Goal: Task Accomplishment & Management: Use online tool/utility

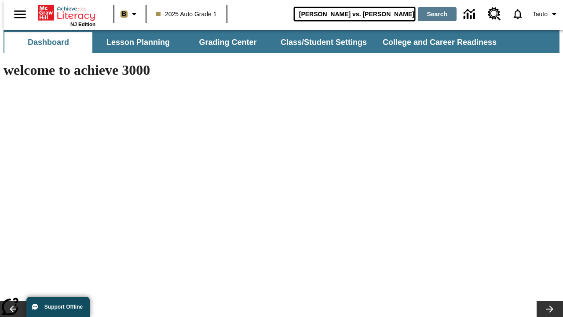
type input "[PERSON_NAME] vs. [PERSON_NAME]"
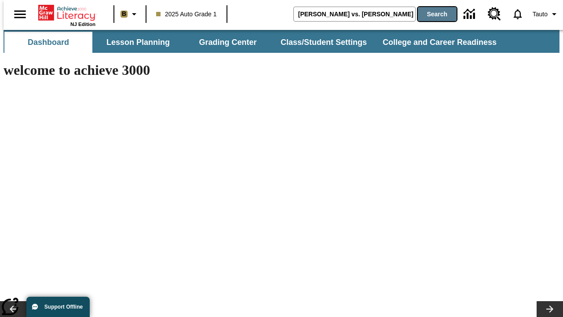
click at [432, 14] on button "Search" at bounding box center [437, 14] width 39 height 14
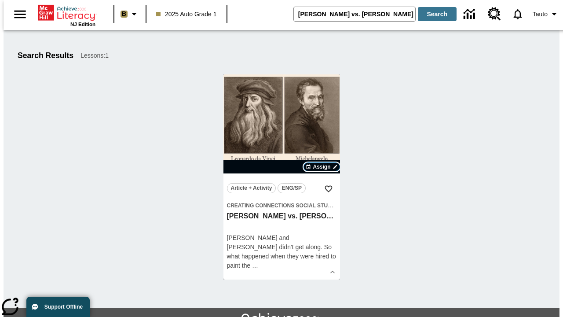
click at [322, 167] on span "Assign" at bounding box center [322, 167] width 18 height 8
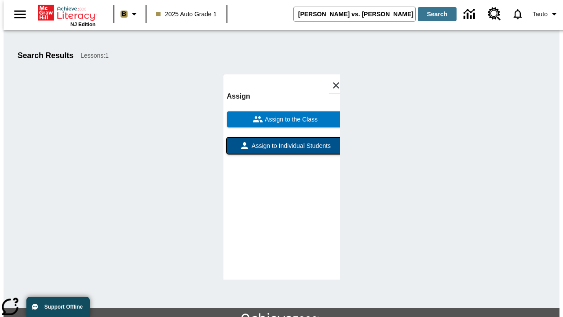
click at [282, 150] on span "Assign to Individual Students" at bounding box center [290, 145] width 81 height 9
